Goal: Task Accomplishment & Management: Complete application form

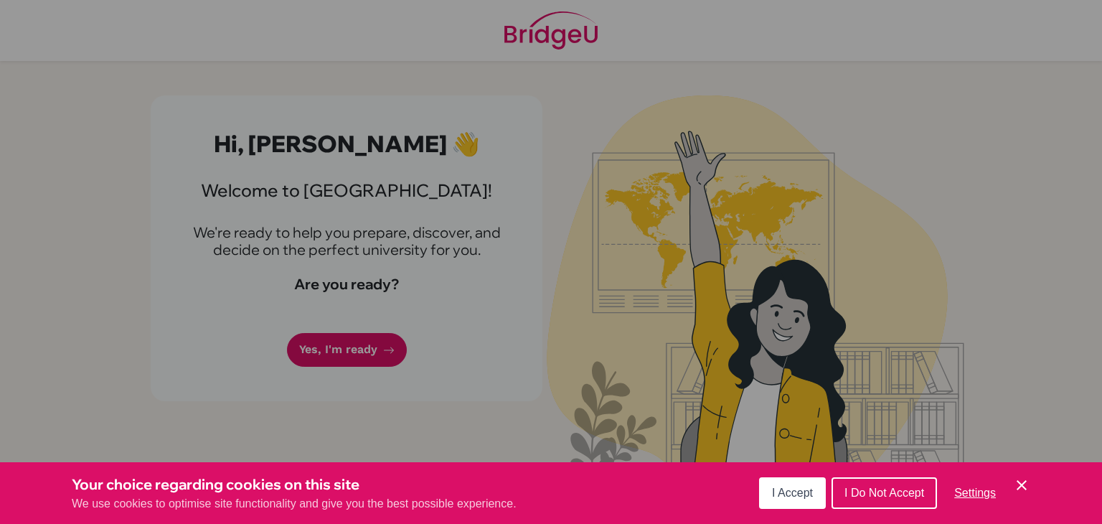
click at [416, 295] on div "Cookie Preferences" at bounding box center [551, 262] width 1102 height 524
click at [802, 503] on button "I Accept" at bounding box center [792, 493] width 67 height 32
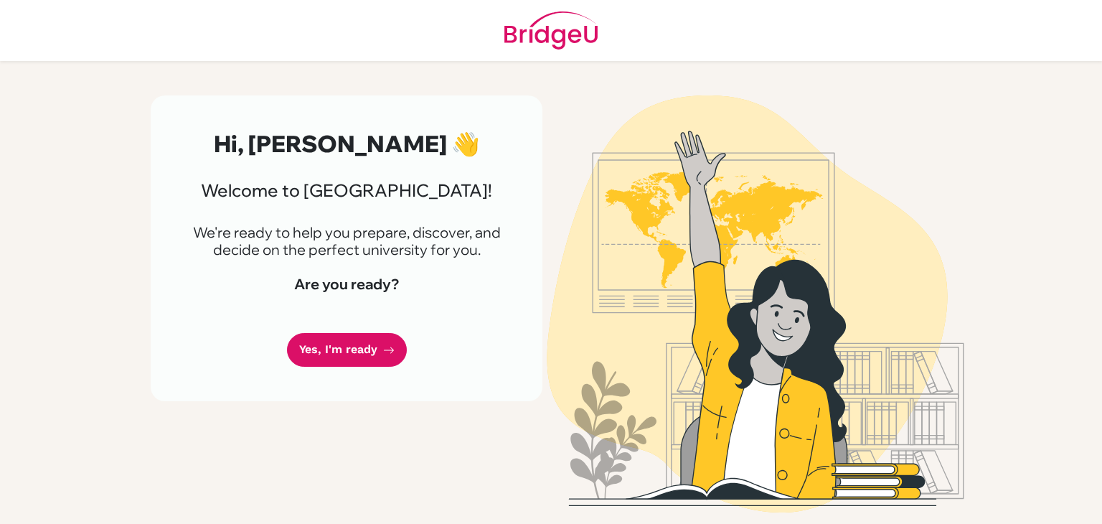
click at [802, 503] on img at bounding box center [756, 303] width 818 height 417
click at [313, 342] on link "Yes, I'm ready" at bounding box center [347, 350] width 120 height 34
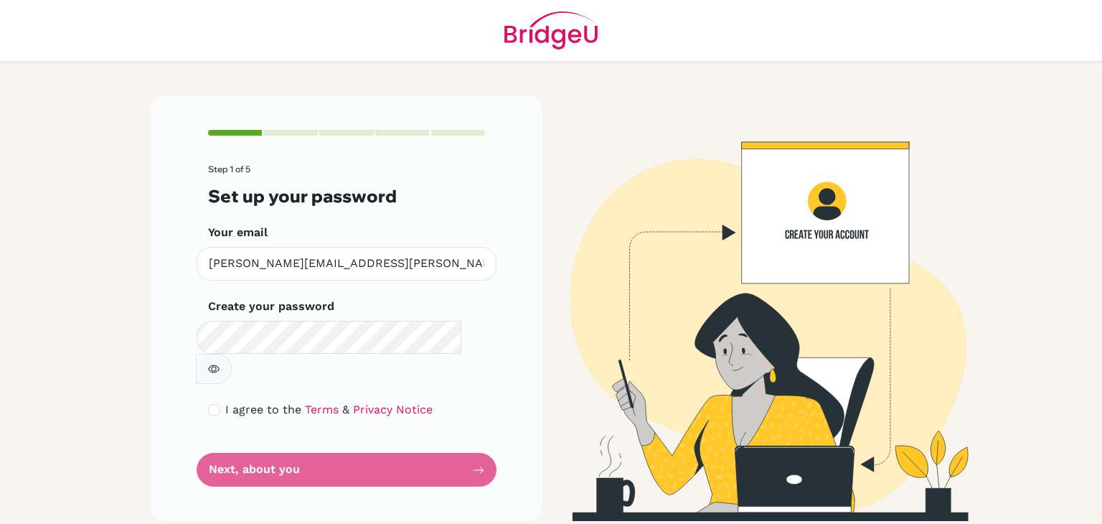
click at [232, 354] on button "button" at bounding box center [214, 369] width 36 height 30
click at [320, 403] on link "Terms" at bounding box center [322, 410] width 34 height 14
click at [215, 404] on input "checkbox" at bounding box center [213, 409] width 11 height 11
checkbox input "true"
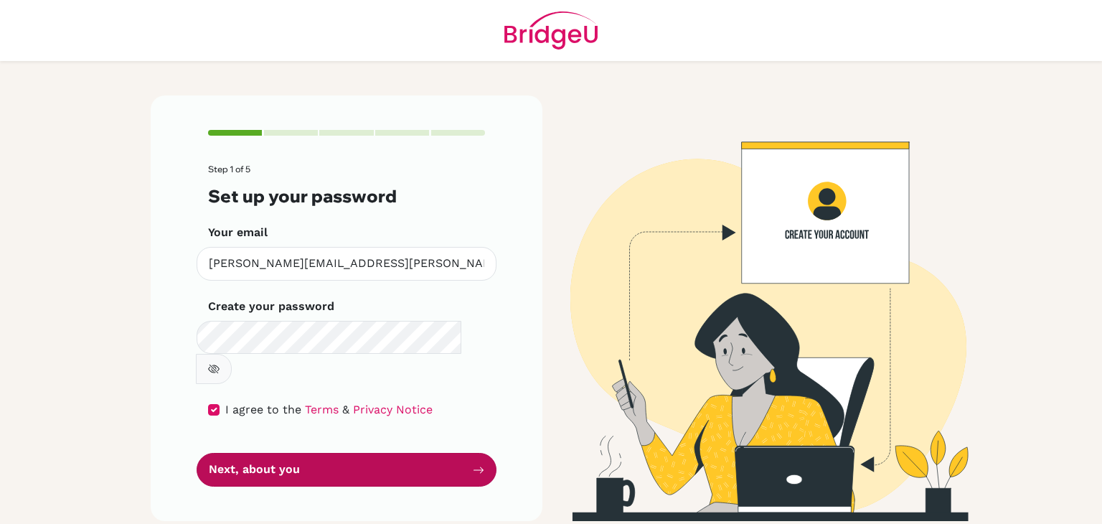
click at [232, 453] on button "Next, about you" at bounding box center [347, 470] width 300 height 34
